Goal: Task Accomplishment & Management: Complete application form

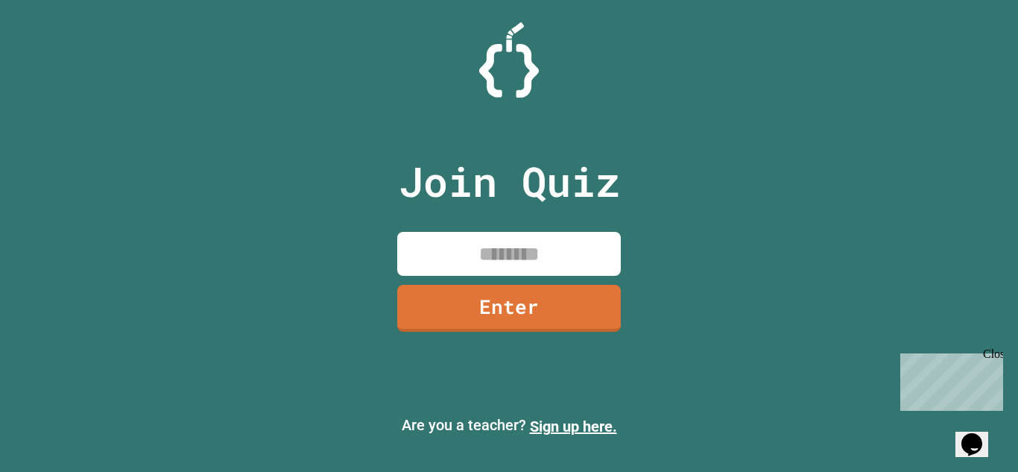
click at [415, 248] on input at bounding box center [509, 254] width 224 height 44
click at [511, 304] on link "Enter" at bounding box center [509, 308] width 224 height 47
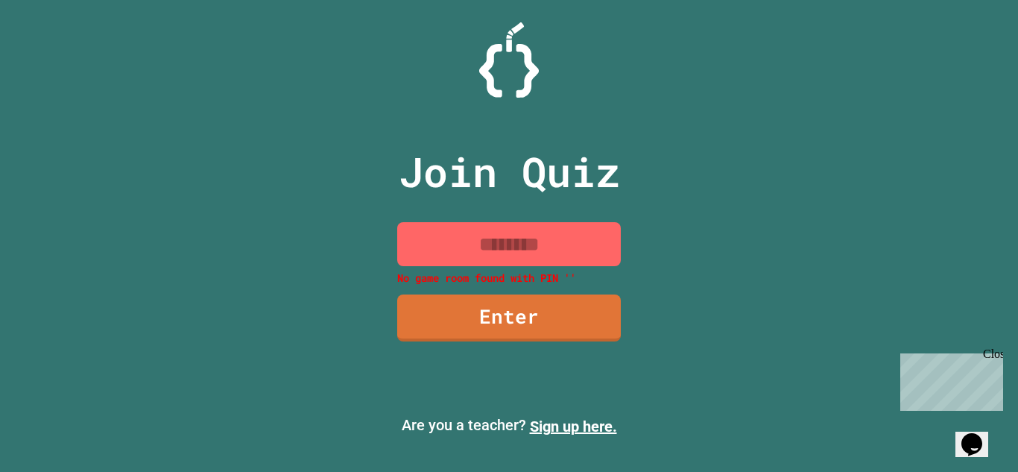
click at [613, 254] on input at bounding box center [509, 244] width 224 height 44
click at [548, 425] on link "Sign up here." at bounding box center [573, 426] width 87 height 18
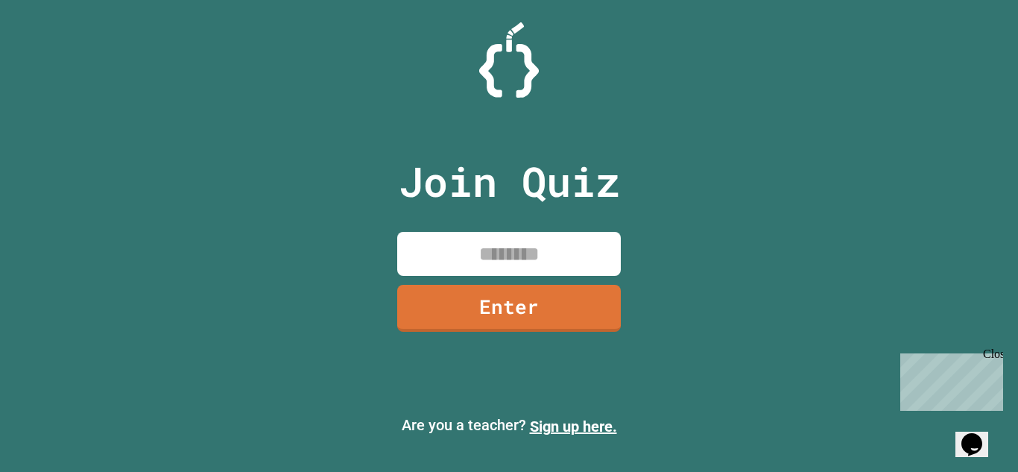
click at [531, 245] on input at bounding box center [509, 254] width 224 height 44
click at [520, 294] on link "Enter" at bounding box center [509, 308] width 224 height 47
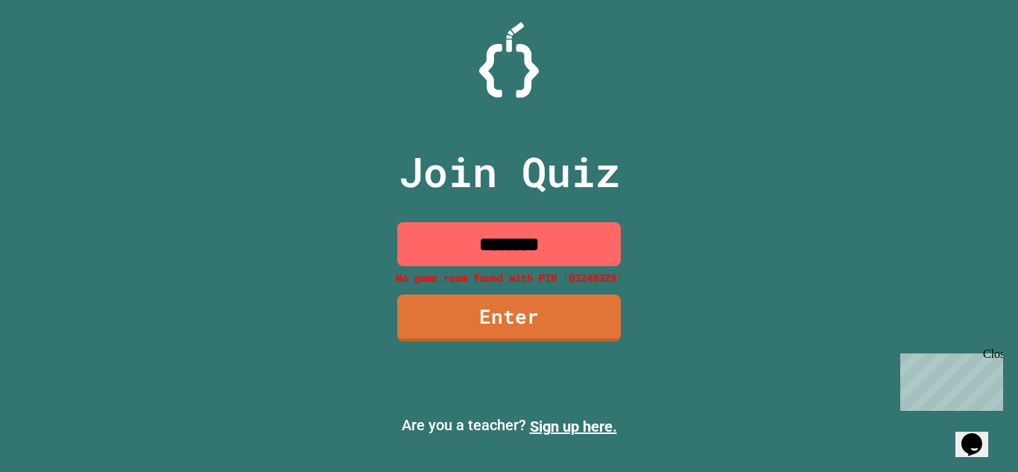
click at [599, 241] on input "********" at bounding box center [509, 244] width 224 height 44
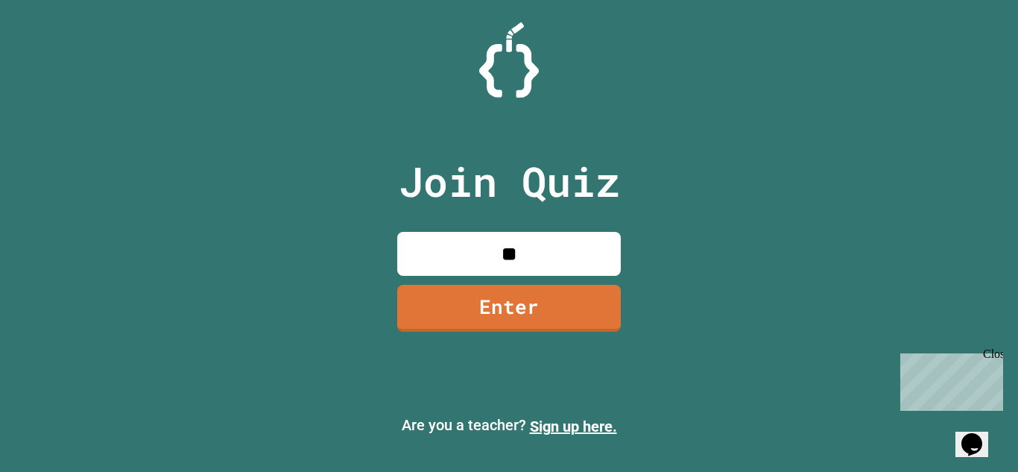
type input "*"
